Goal: Information Seeking & Learning: Find specific fact

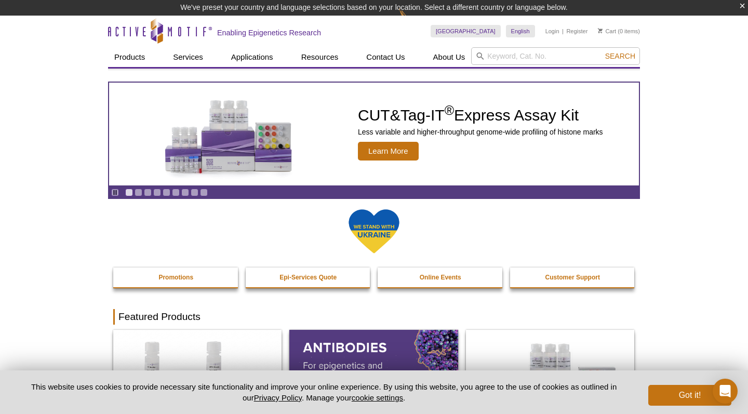
click at [504, 49] on input "search" at bounding box center [555, 56] width 169 height 18
type input "ctcf"
click at [621, 56] on button "Search" at bounding box center [620, 55] width 36 height 9
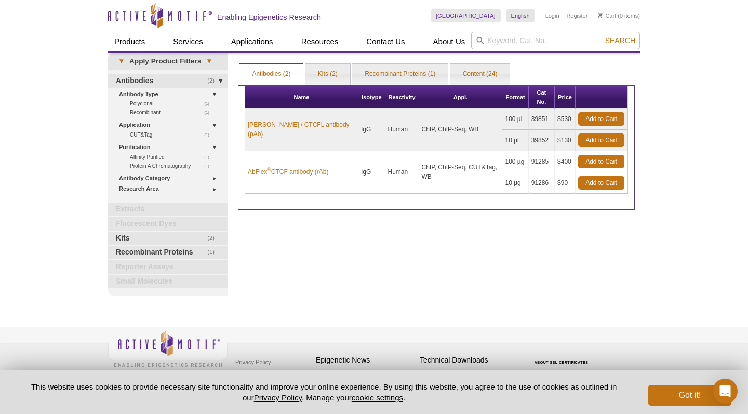
drag, startPoint x: 0, startPoint y: 0, endPoint x: 422, endPoint y: 209, distance: 471.2
click at [422, 209] on div "Print Results Antibodies (2) Kits (2) Recombinant Proteins (1) Content (24) Ant…" at bounding box center [436, 178] width 407 height 251
click at [422, 207] on div "Print Results Antibodies (2) Kits (2) Recombinant Proteins (1) Content (24) Ant…" at bounding box center [436, 178] width 407 height 251
click at [435, 207] on div "Print Results Antibodies (2) Kits (2) Recombinant Proteins (1) Content (24) Ant…" at bounding box center [436, 178] width 407 height 251
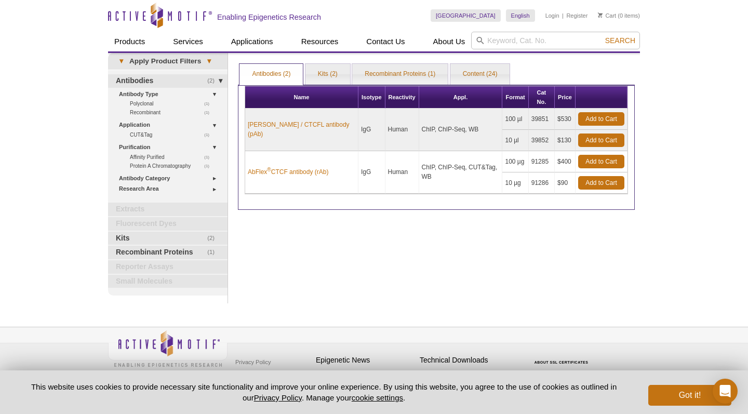
drag, startPoint x: 435, startPoint y: 207, endPoint x: 447, endPoint y: 205, distance: 12.7
click at [446, 205] on div "Print Results Antibodies (2) Kits (2) Recombinant Proteins (1) Content (24) Ant…" at bounding box center [436, 178] width 407 height 251
click at [447, 205] on div "Print Results Antibodies (2) Kits (2) Recombinant Proteins (1) Content (24) Ant…" at bounding box center [436, 178] width 407 height 251
